Goal: Obtain resource: Download file/media

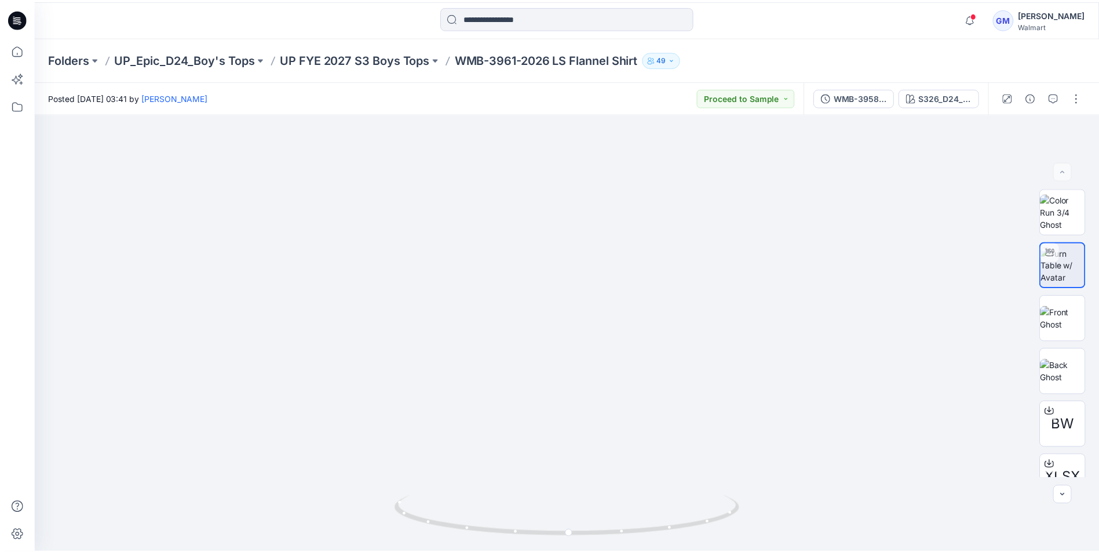
scroll to position [356, 0]
click at [5, 12] on div at bounding box center [17, 18] width 37 height 37
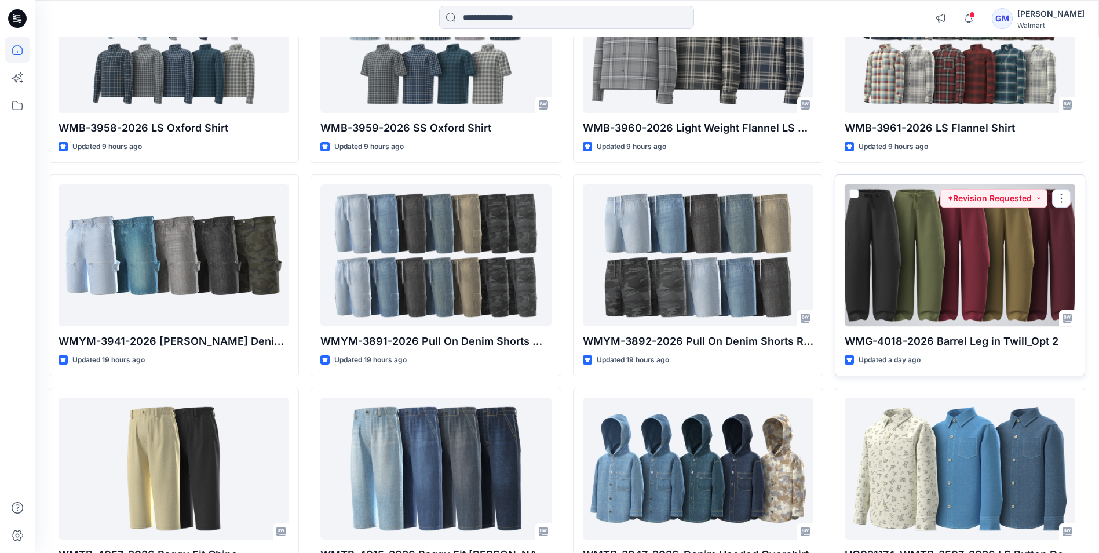
scroll to position [290, 0]
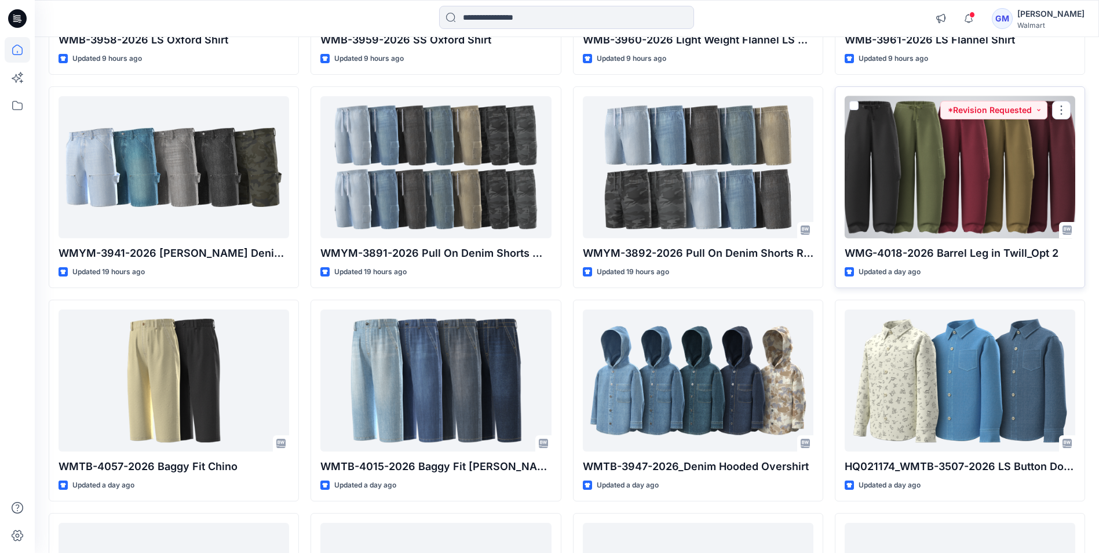
click at [915, 210] on div at bounding box center [960, 167] width 231 height 142
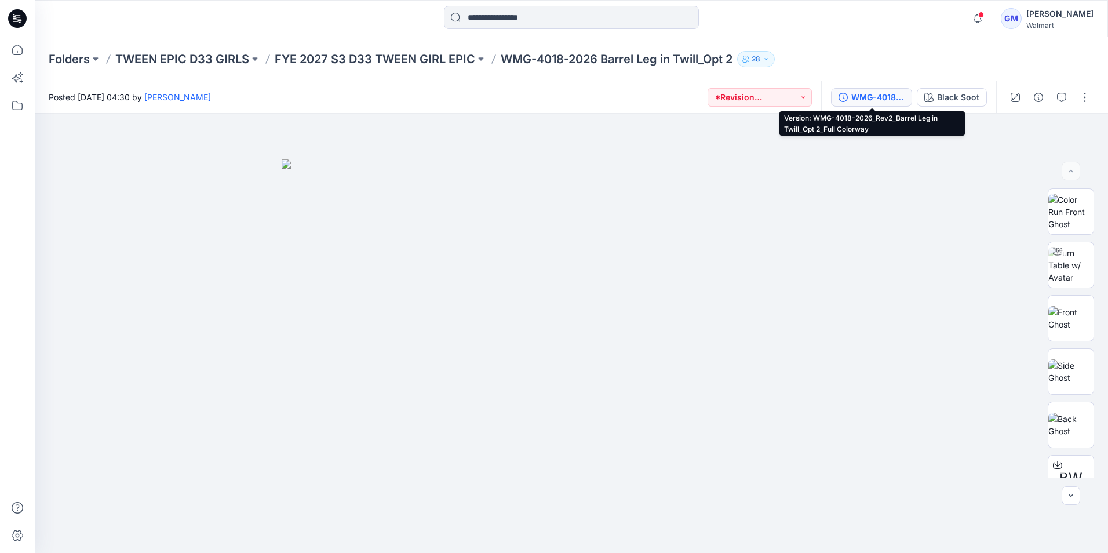
click at [896, 99] on div "WMG-4018-2026_Rev2_Barrel Leg in Twill_Opt 2_Full Colorway" at bounding box center [877, 97] width 53 height 13
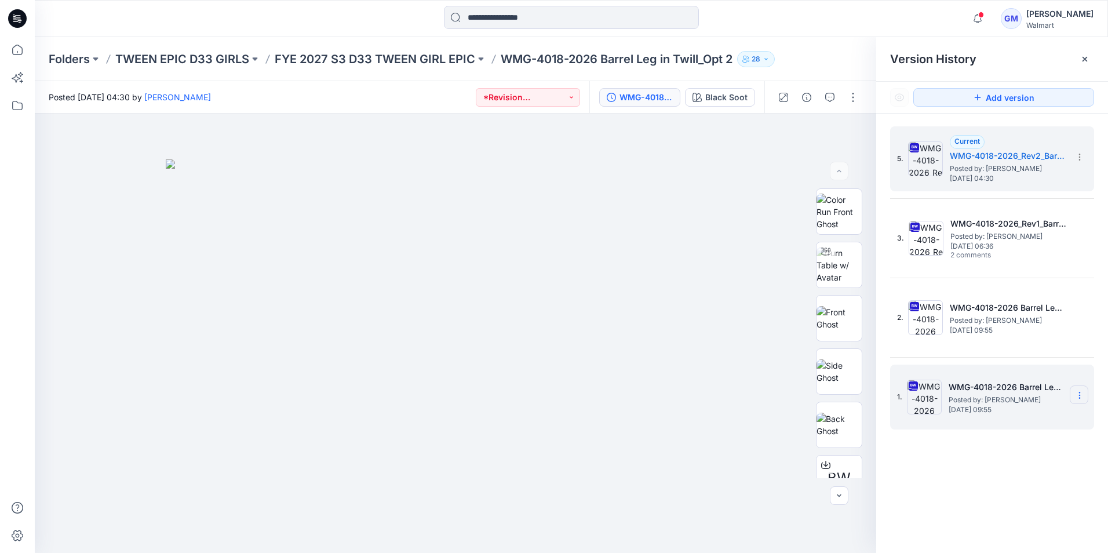
click at [1081, 392] on icon at bounding box center [1079, 395] width 9 height 9
click at [1028, 415] on span "Download Source BW File" at bounding box center [1020, 418] width 97 height 14
click at [538, 13] on input at bounding box center [571, 17] width 255 height 23
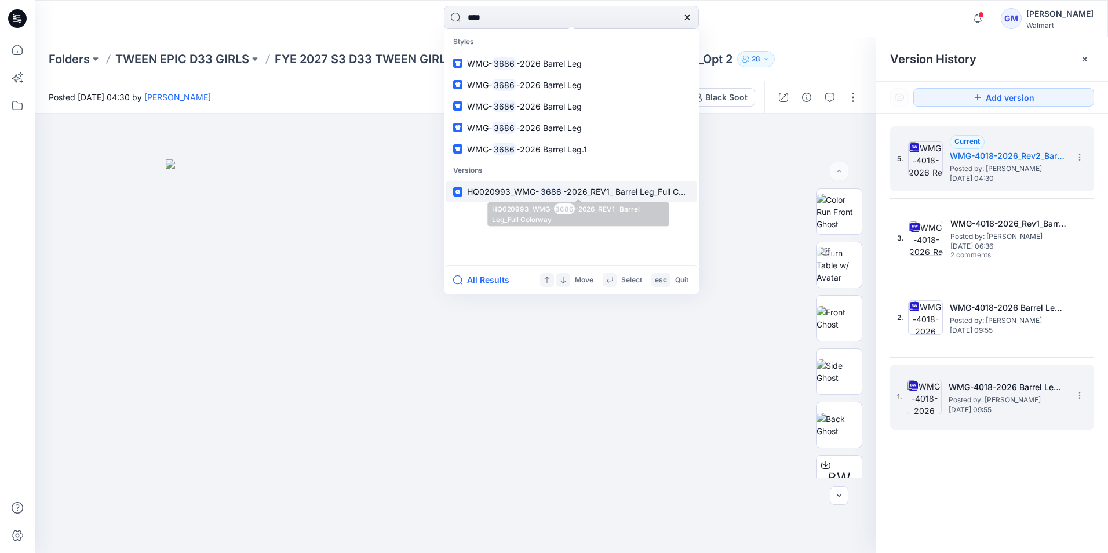
type input "****"
click at [523, 193] on span "HQ020993_WMG-" at bounding box center [503, 192] width 72 height 10
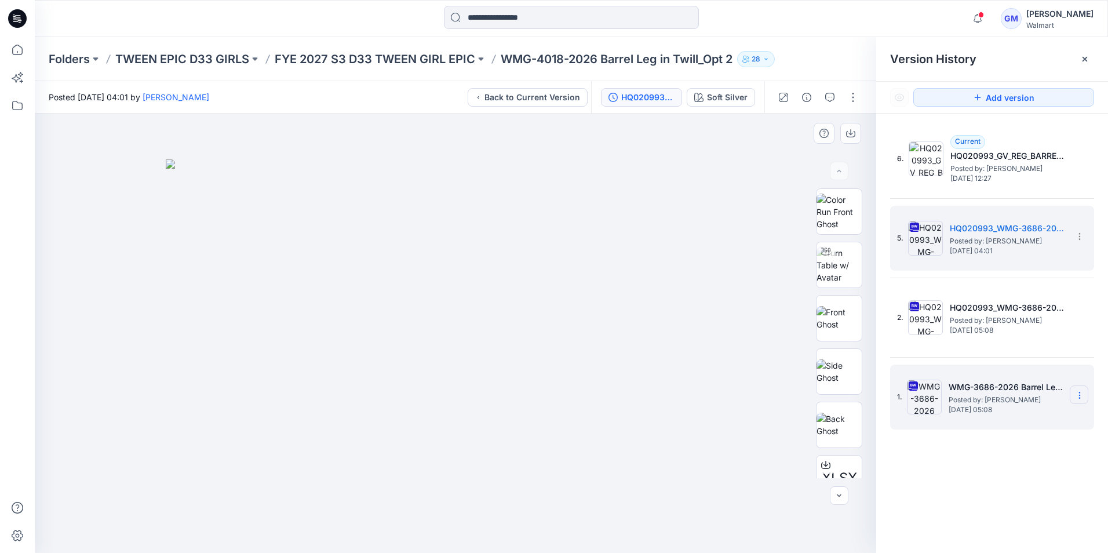
click at [1078, 391] on icon at bounding box center [1079, 395] width 9 height 9
click at [924, 395] on img at bounding box center [924, 397] width 35 height 35
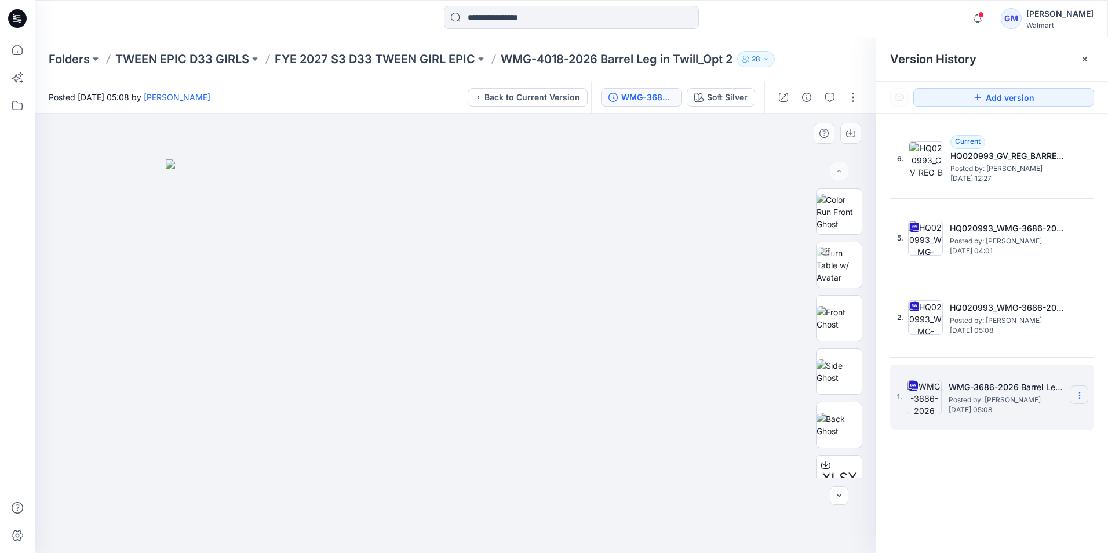
click at [1081, 396] on icon at bounding box center [1079, 395] width 9 height 9
click at [1034, 418] on span "Download Source BW File" at bounding box center [1020, 418] width 97 height 14
